Goal: Task Accomplishment & Management: Use online tool/utility

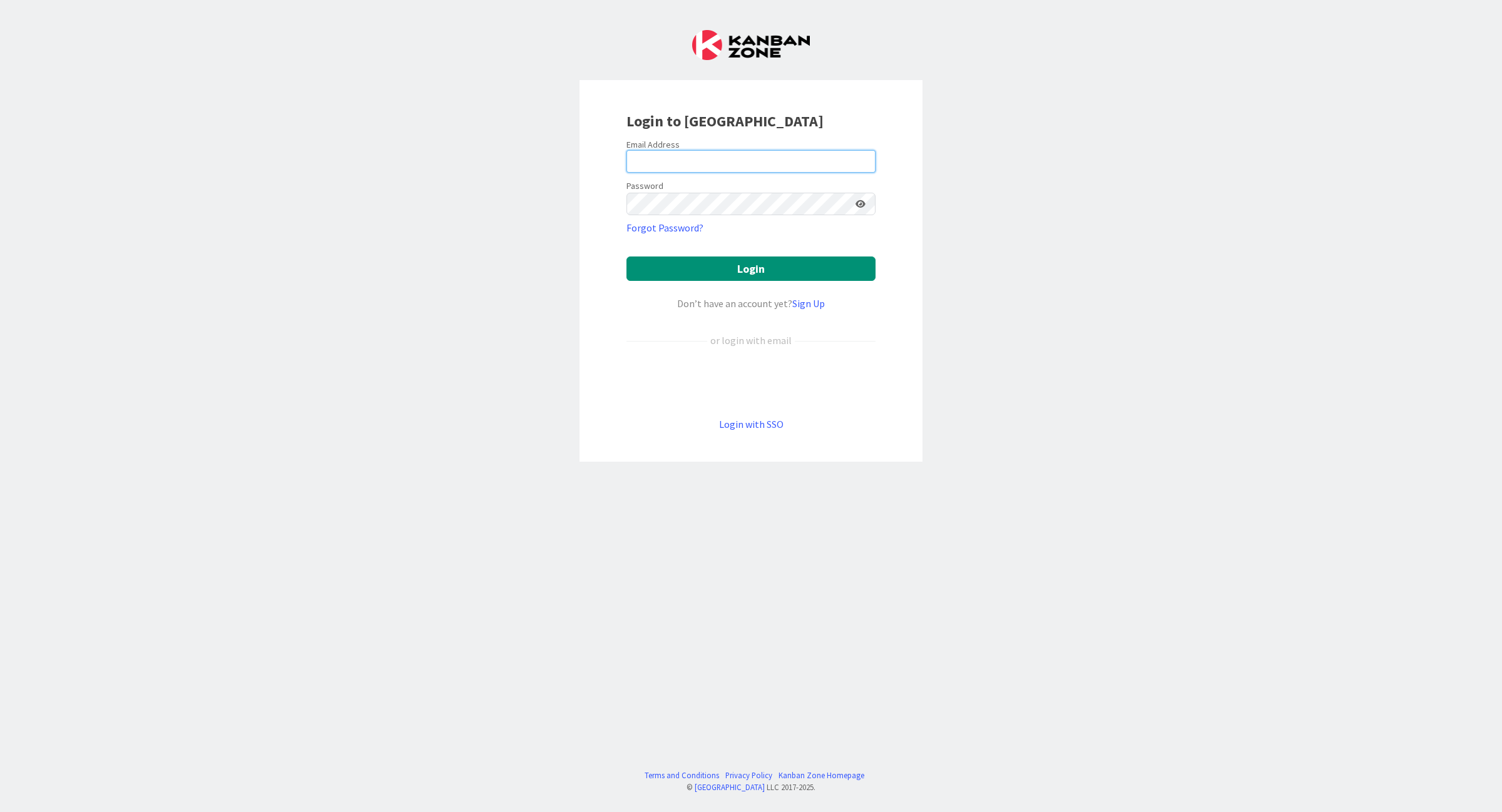
click at [746, 154] on input "email" at bounding box center [751, 161] width 249 height 23
type input "[EMAIL_ADDRESS][DOMAIN_NAME]"
click at [724, 252] on form "Email Address [EMAIL_ADDRESS][DOMAIN_NAME] Password Forgot Password? Login Don’…" at bounding box center [751, 285] width 249 height 293
click at [718, 268] on button "Login" at bounding box center [751, 268] width 249 height 24
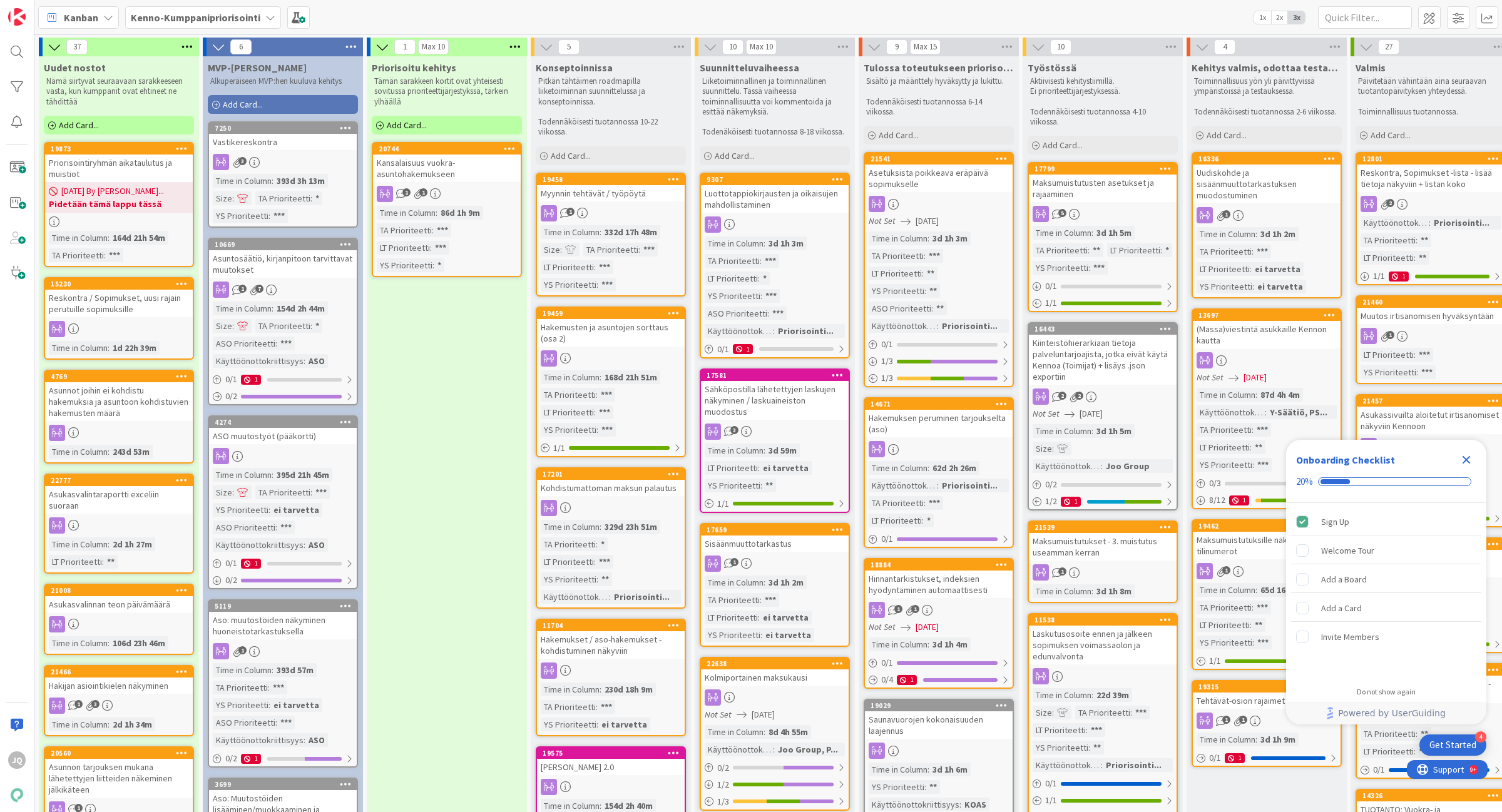
scroll to position [0, 90]
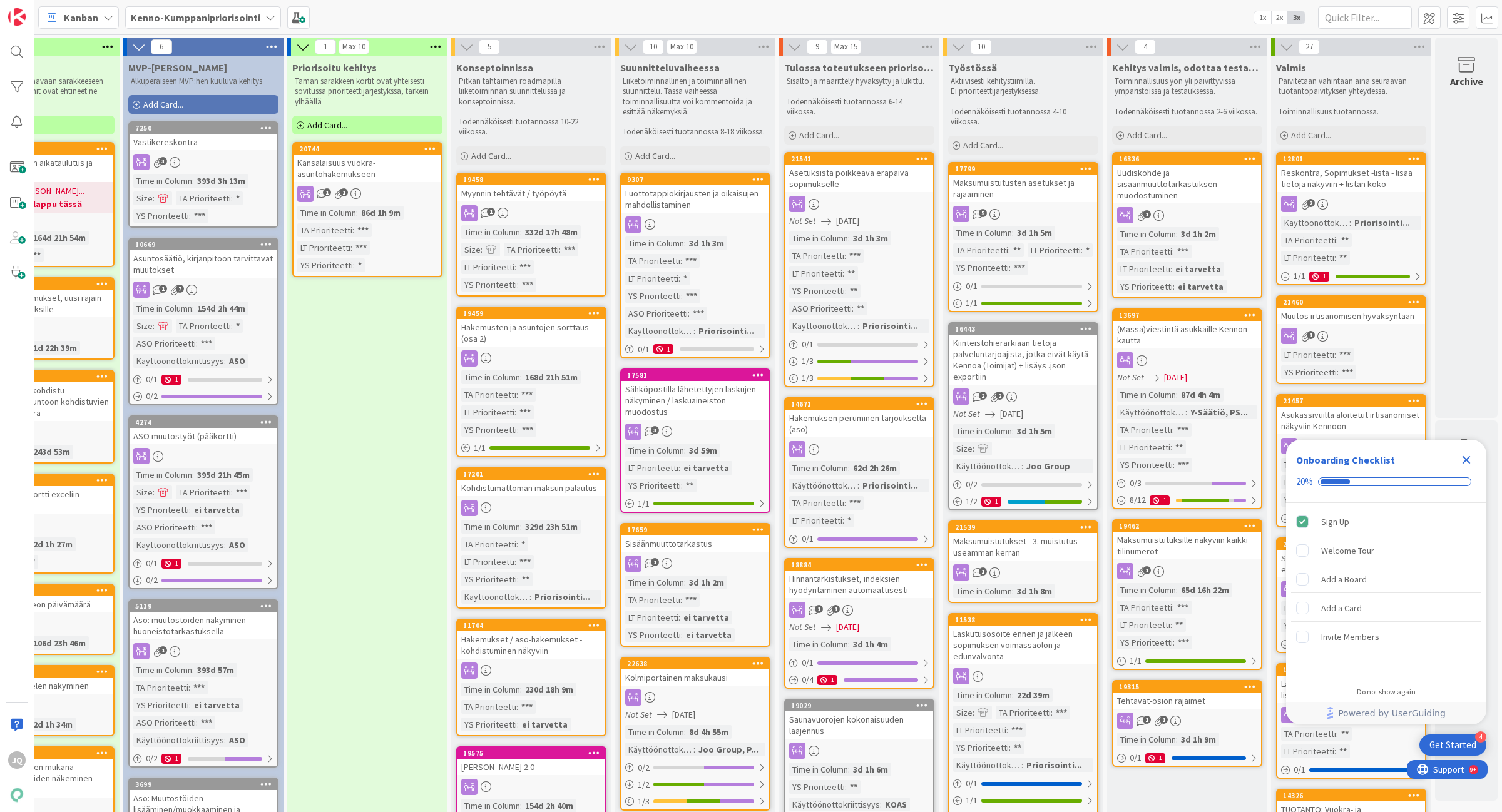
click at [1467, 462] on icon "Close Checklist" at bounding box center [1467, 460] width 8 height 8
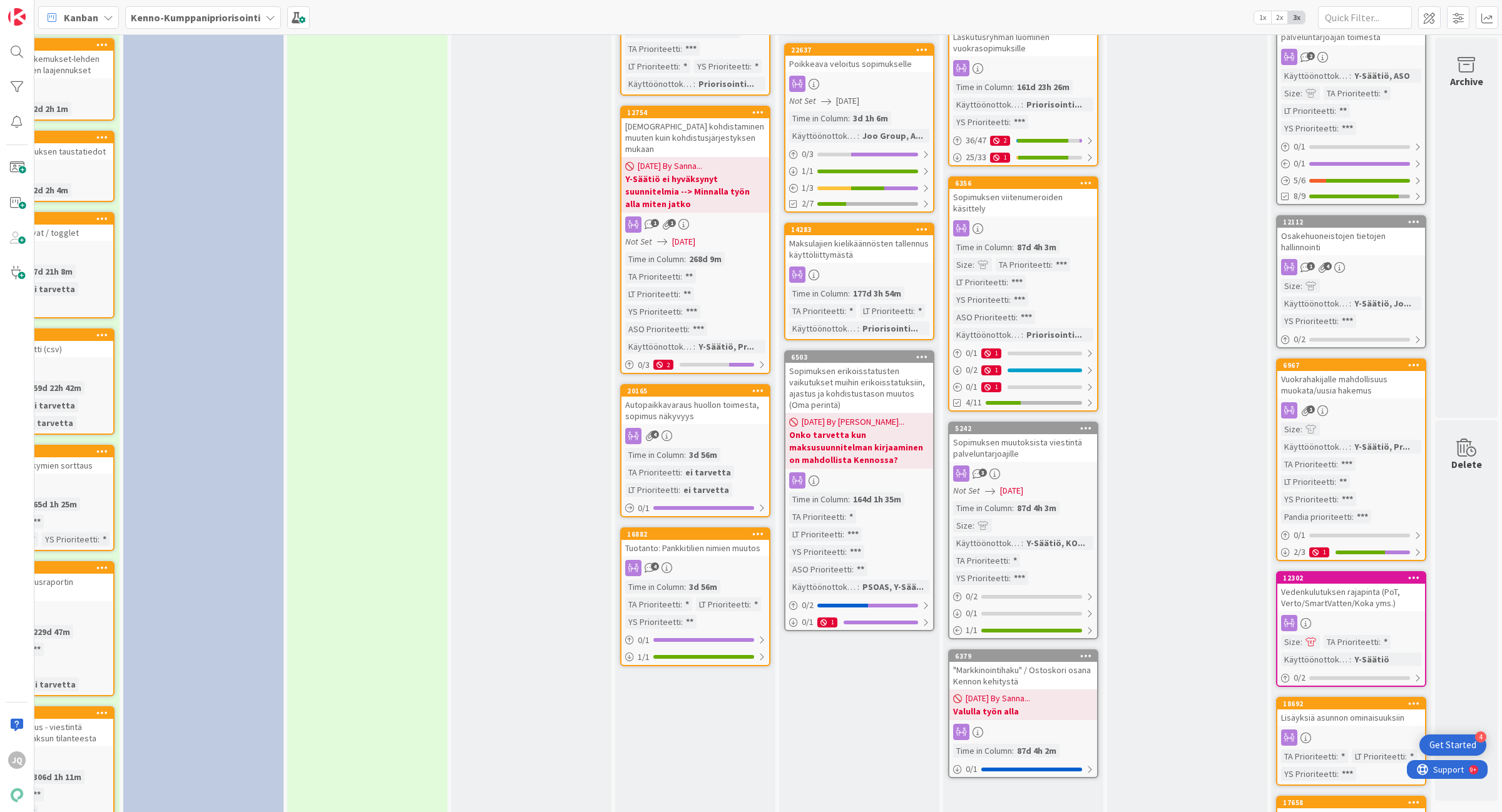
scroll to position [1486, 90]
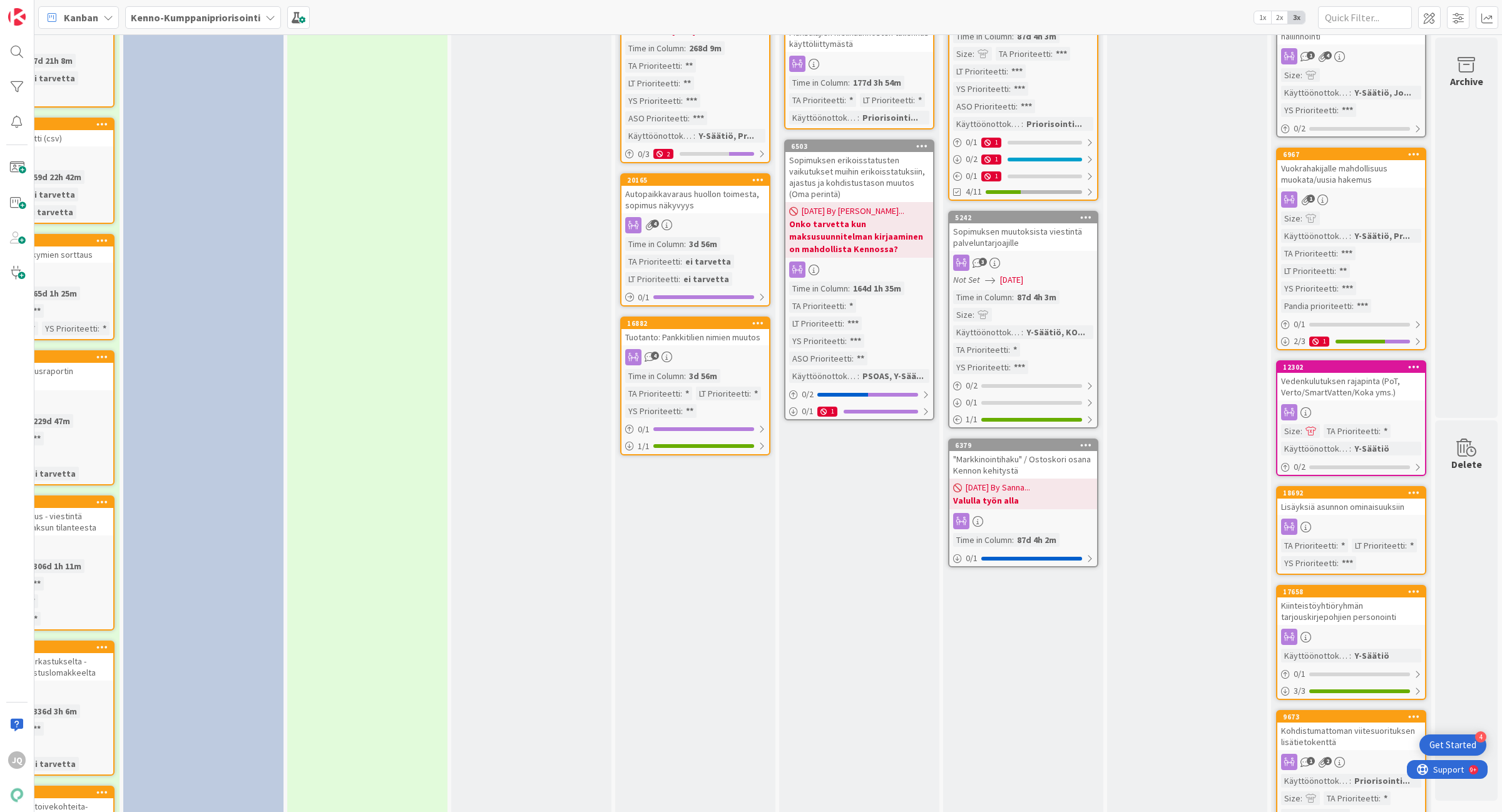
click at [1030, 224] on div "Sopimuksen muutoksista viestintä palveluntarjoajille" at bounding box center [1022, 237] width 148 height 28
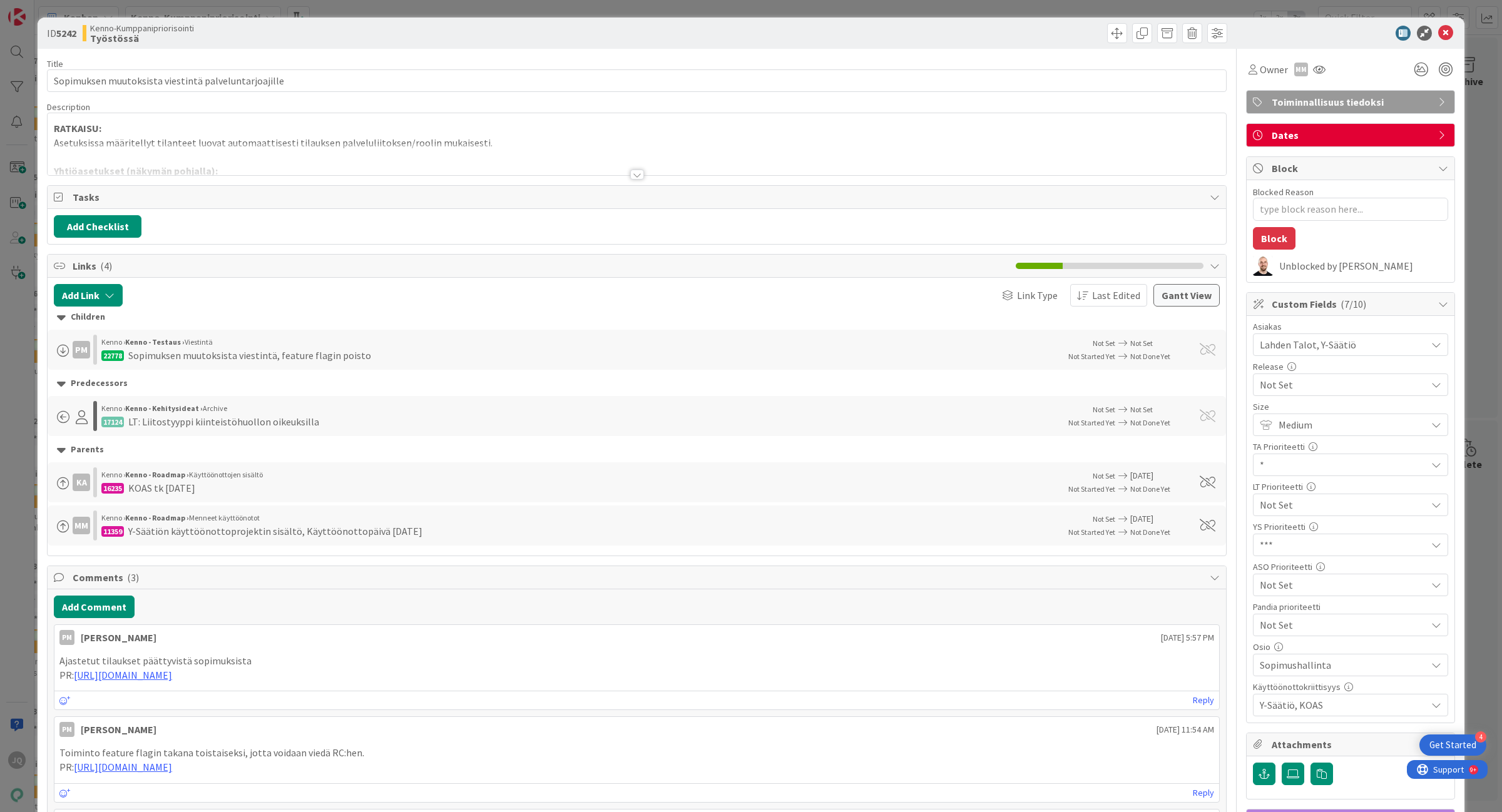
type textarea "x"
click at [632, 173] on div at bounding box center [637, 175] width 14 height 10
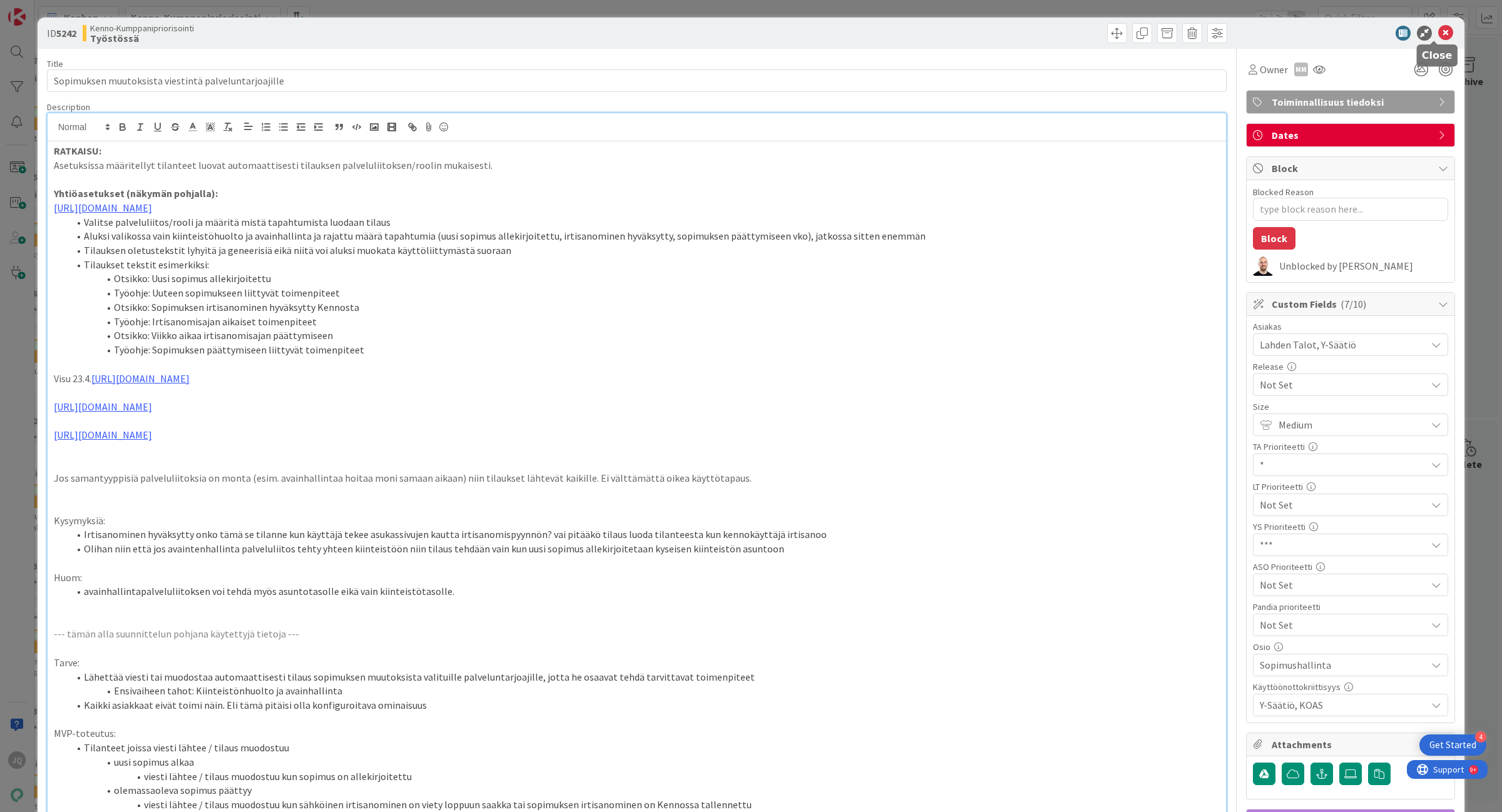
click at [1438, 36] on icon at bounding box center [1445, 33] width 15 height 15
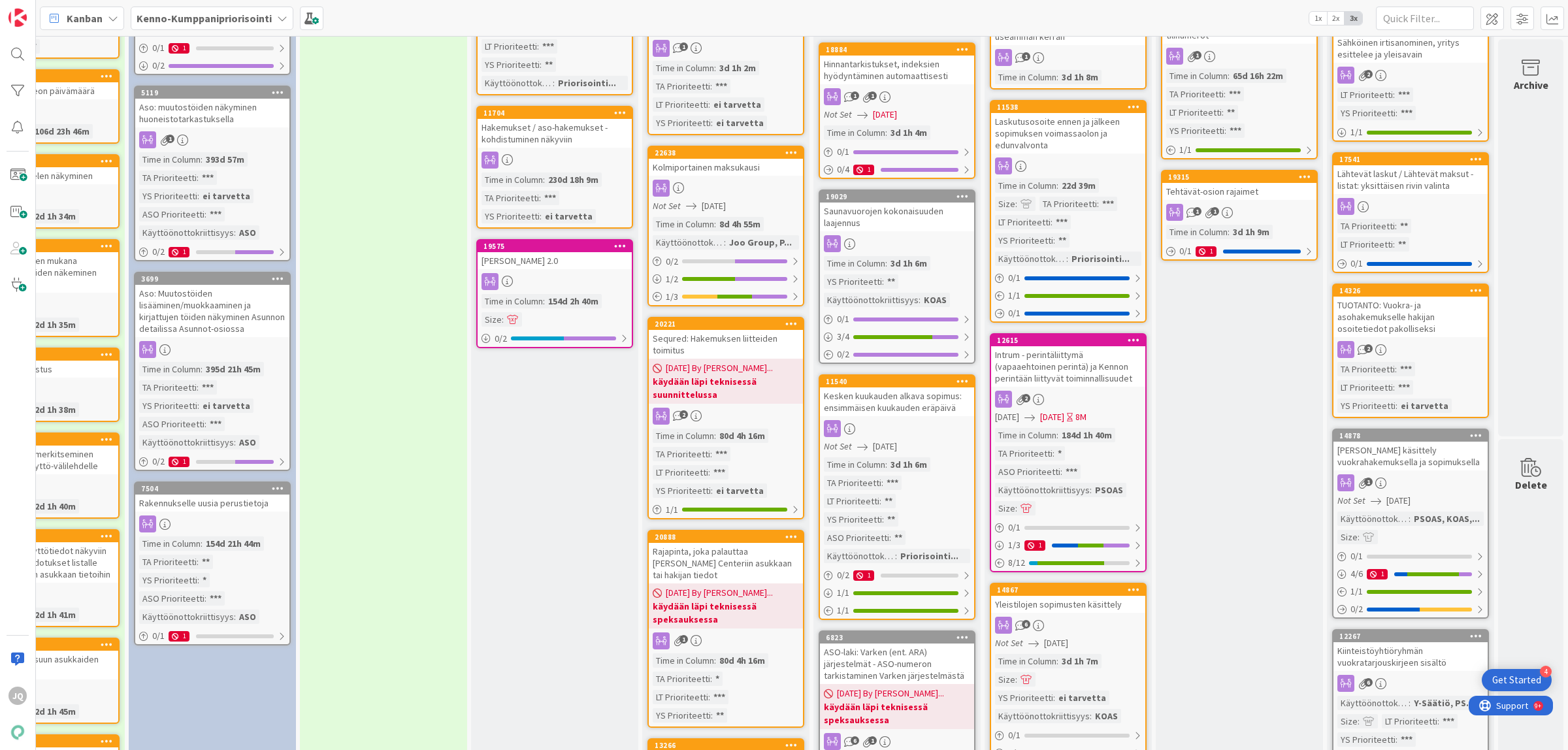
scroll to position [0, 94]
